Goal: Task Accomplishment & Management: Manage account settings

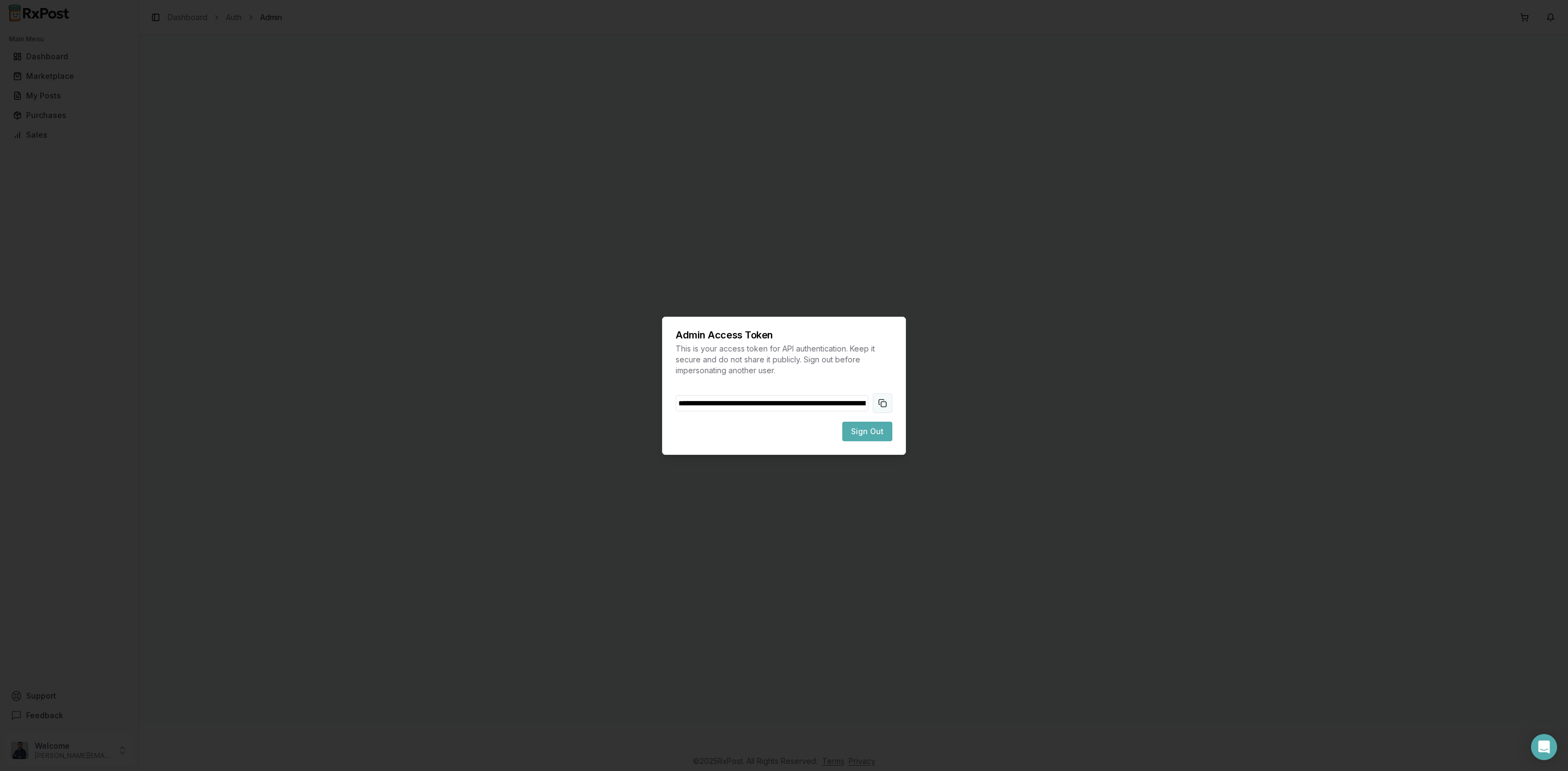
click at [887, 405] on button "Copy token to clipboard" at bounding box center [883, 403] width 19 height 19
click at [875, 430] on span "Sign Out" at bounding box center [867, 431] width 33 height 11
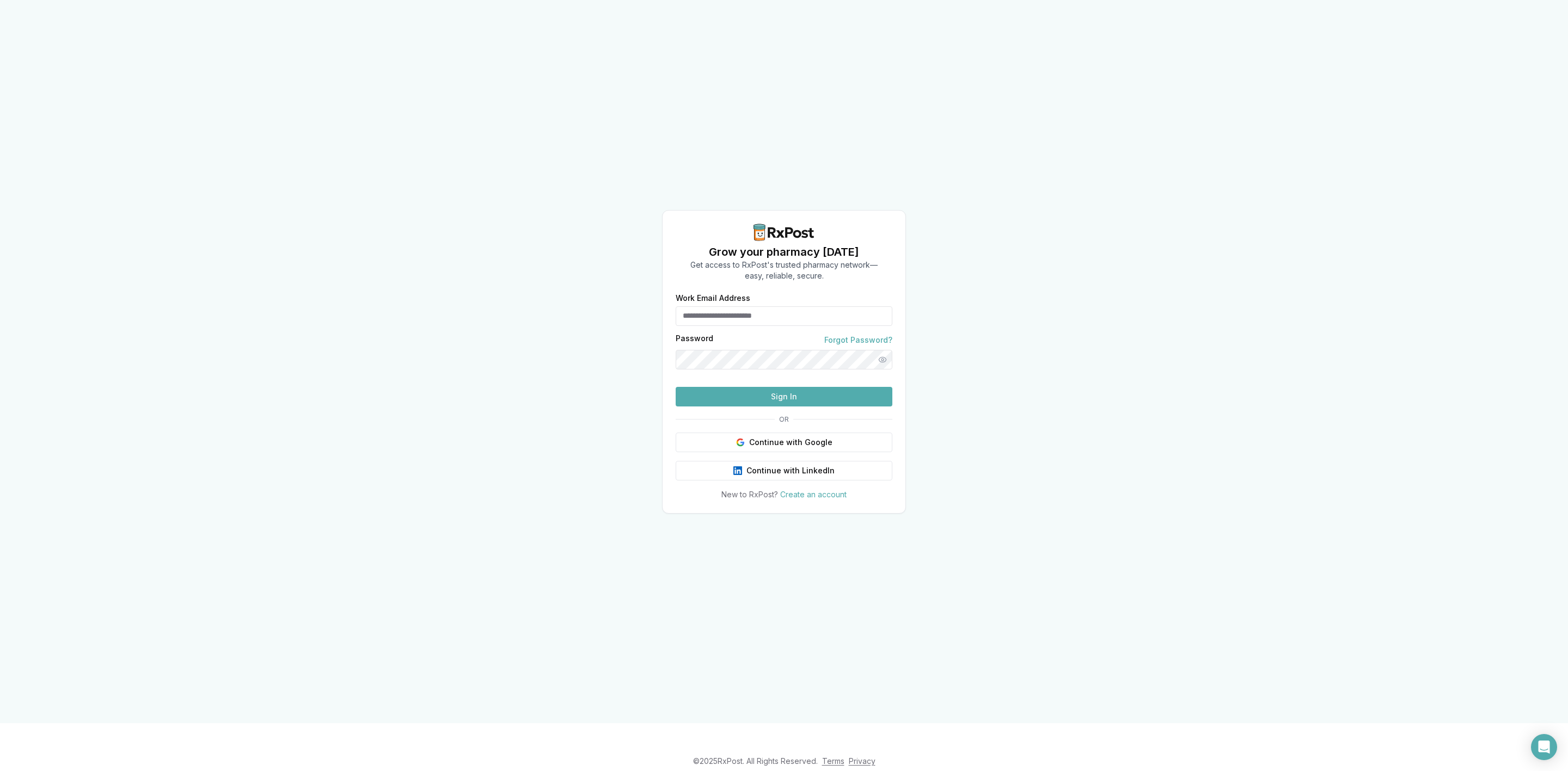
type input "**********"
